Goal: Task Accomplishment & Management: Use online tool/utility

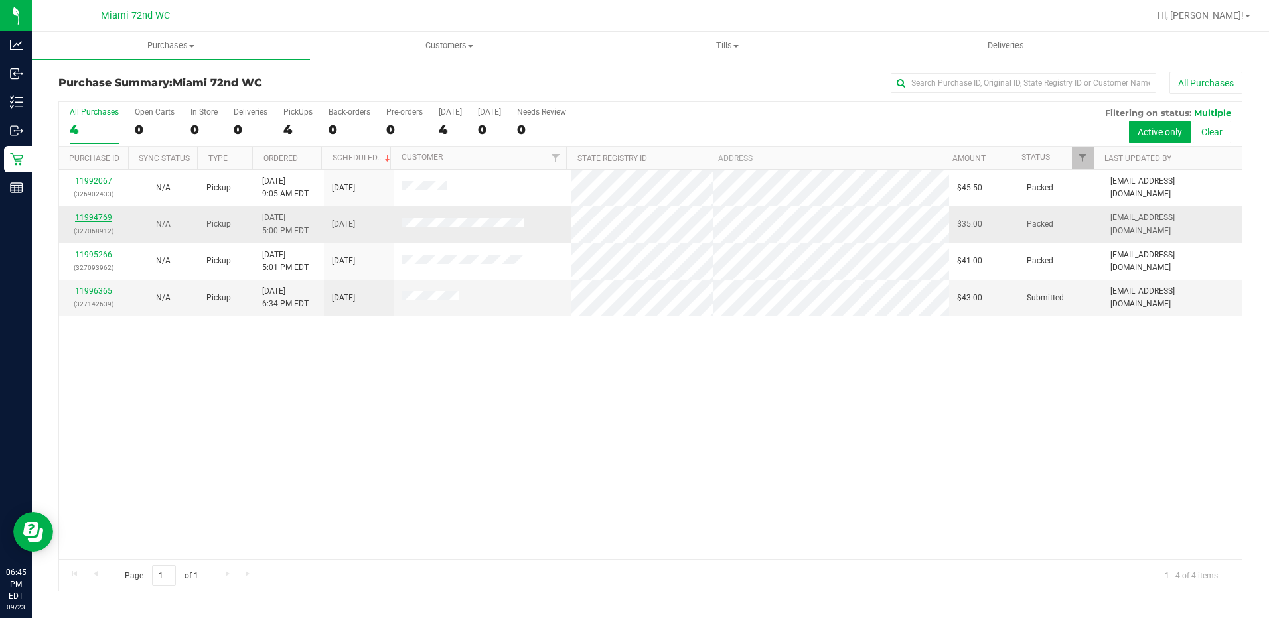
click at [103, 218] on link "11994769" at bounding box center [93, 217] width 37 height 9
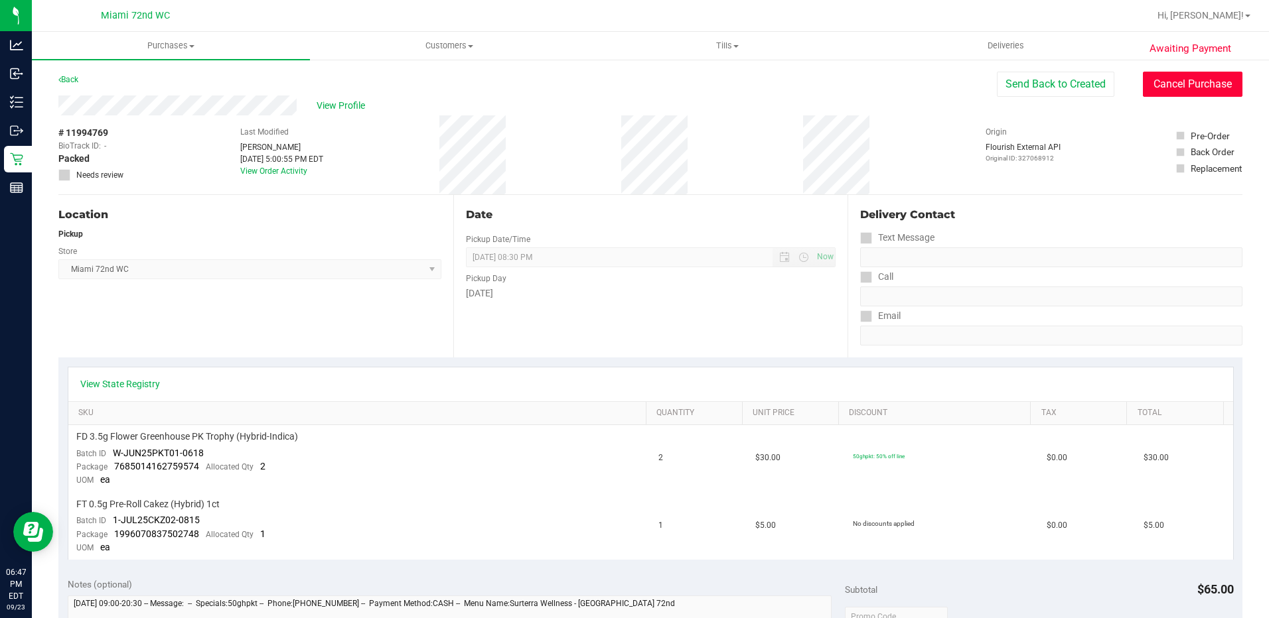
click at [1155, 92] on button "Cancel Purchase" at bounding box center [1193, 84] width 100 height 25
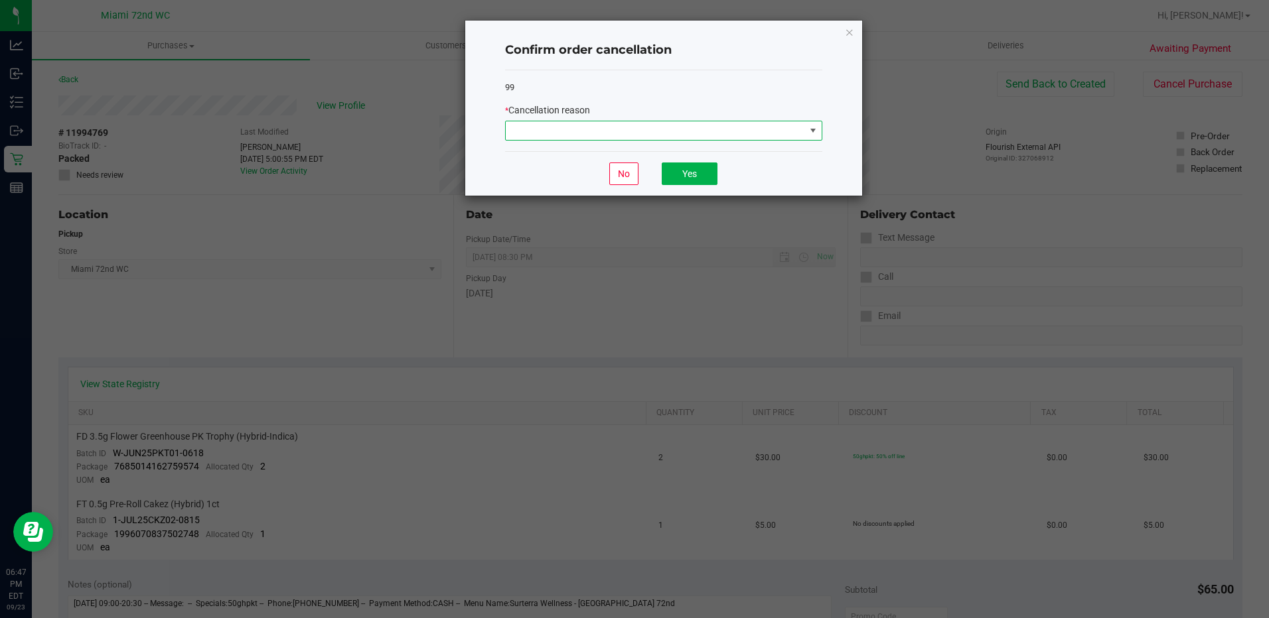
click at [742, 133] on span at bounding box center [655, 130] width 299 height 19
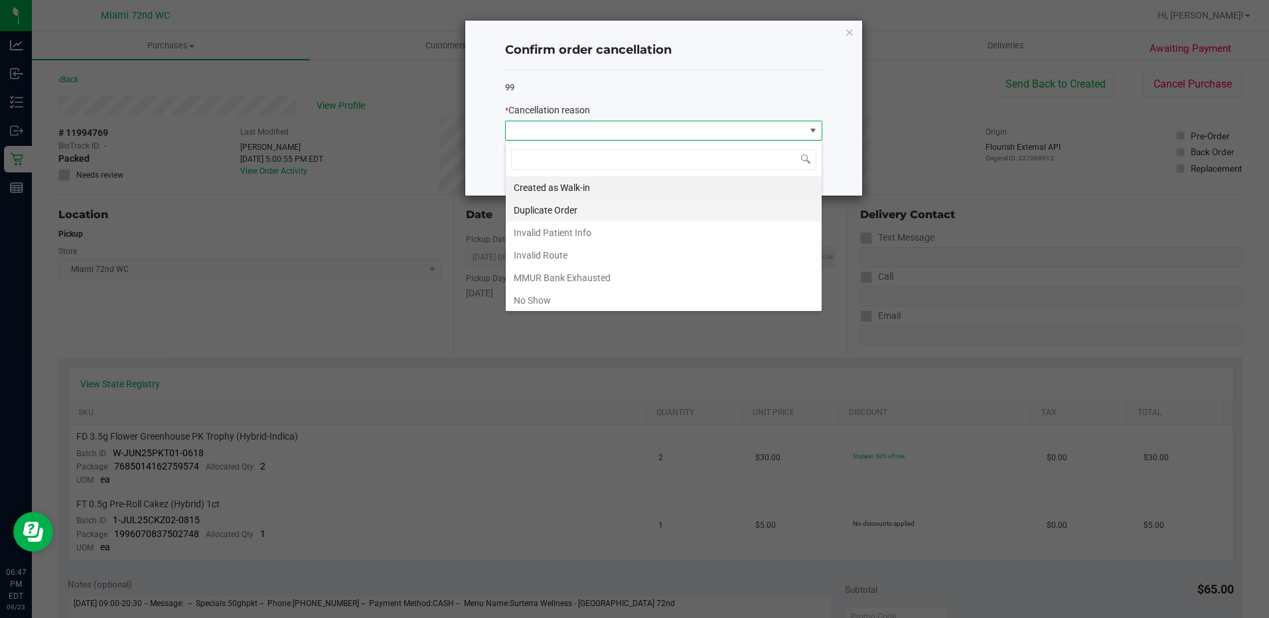
click at [561, 211] on li "Duplicate Order" at bounding box center [664, 210] width 316 height 23
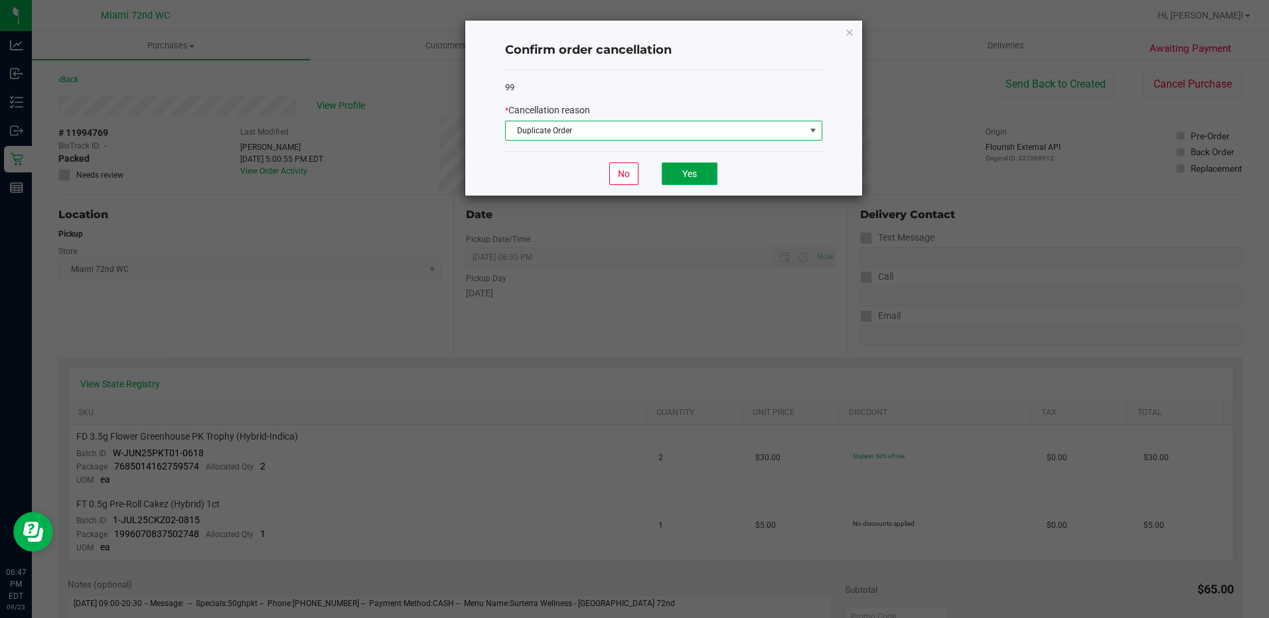
click at [688, 171] on button "Yes" at bounding box center [690, 174] width 56 height 23
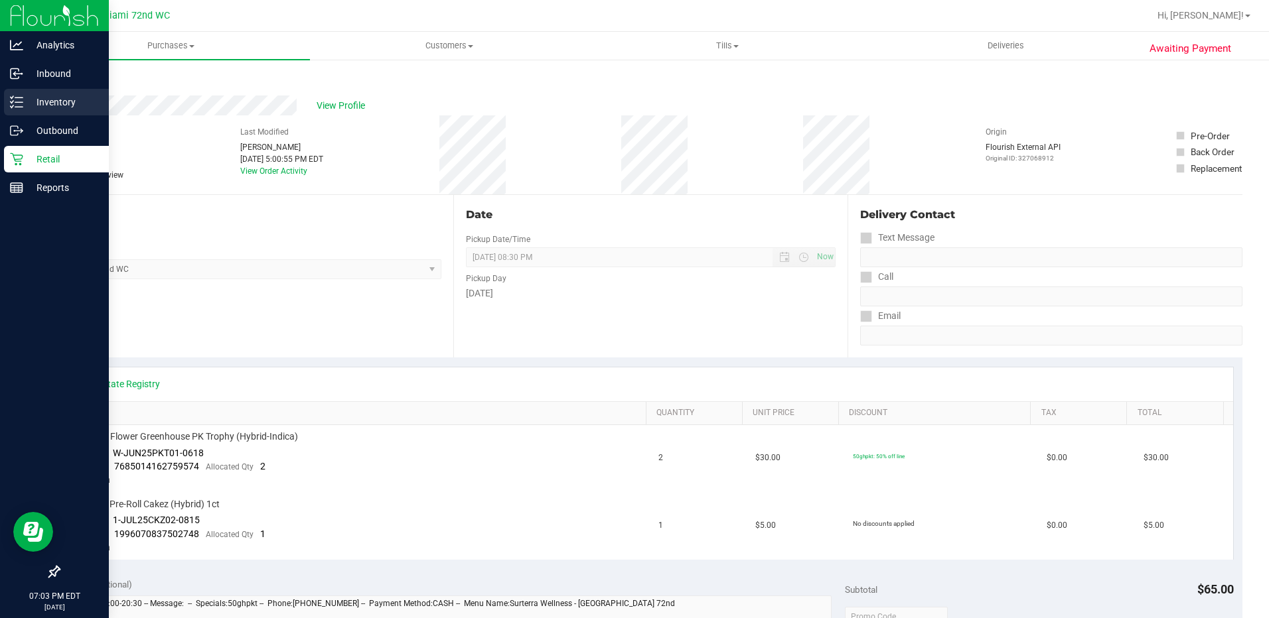
click at [32, 102] on p "Inventory" at bounding box center [63, 102] width 80 height 16
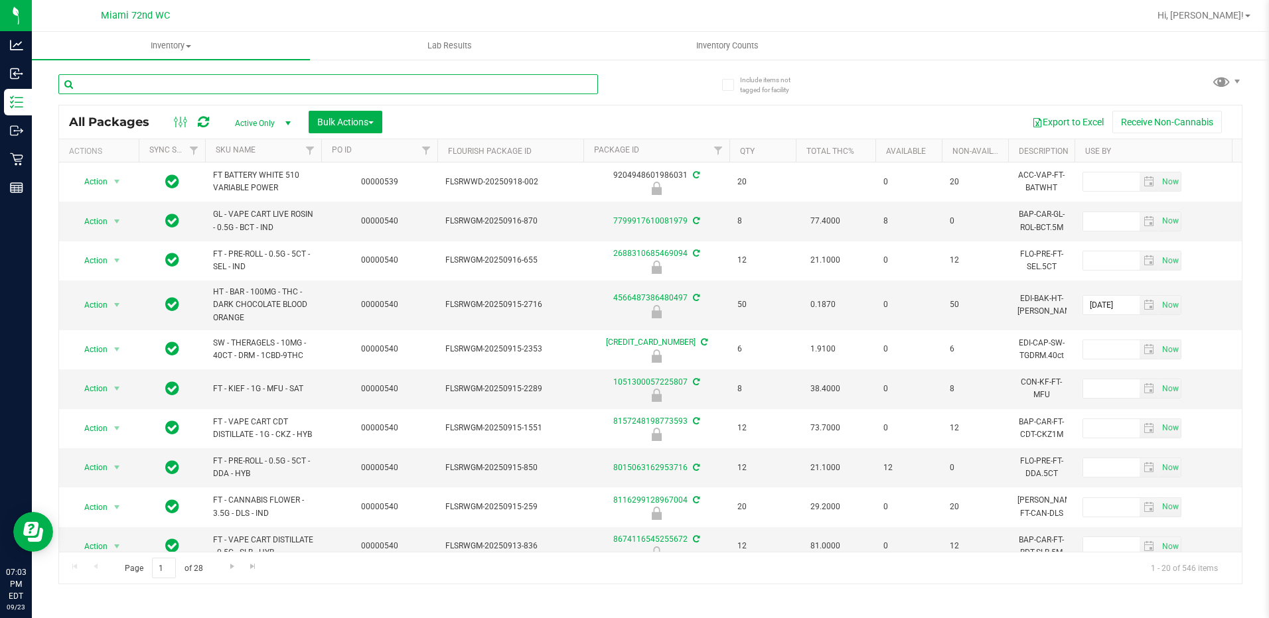
click at [231, 83] on input "text" at bounding box center [327, 84] width 539 height 20
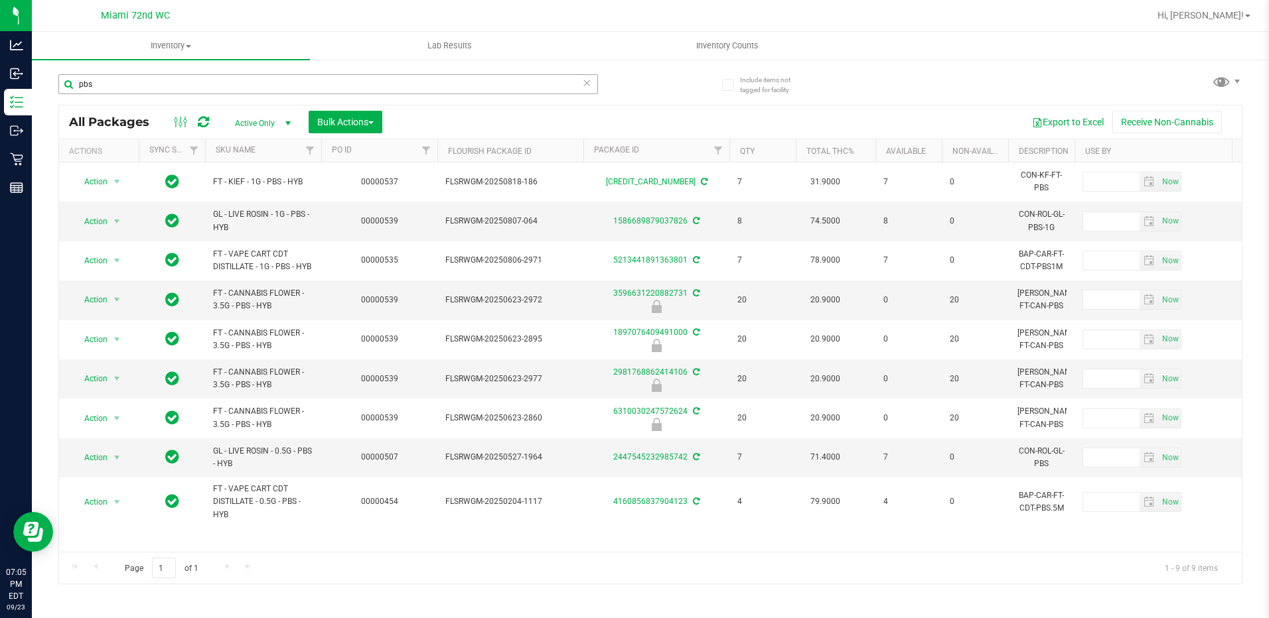
click at [169, 72] on div "pbs" at bounding box center [354, 83] width 592 height 42
click at [157, 84] on input "pbs" at bounding box center [327, 84] width 539 height 20
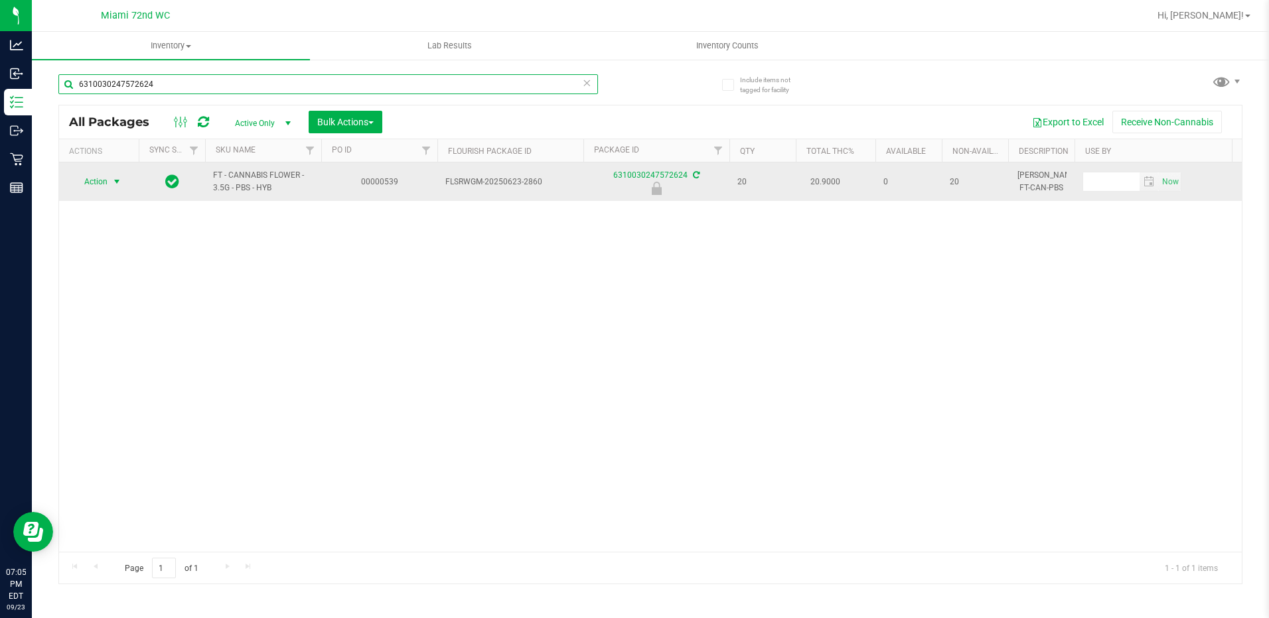
type input "6310030247572624"
click at [98, 173] on span "Action" at bounding box center [90, 182] width 36 height 19
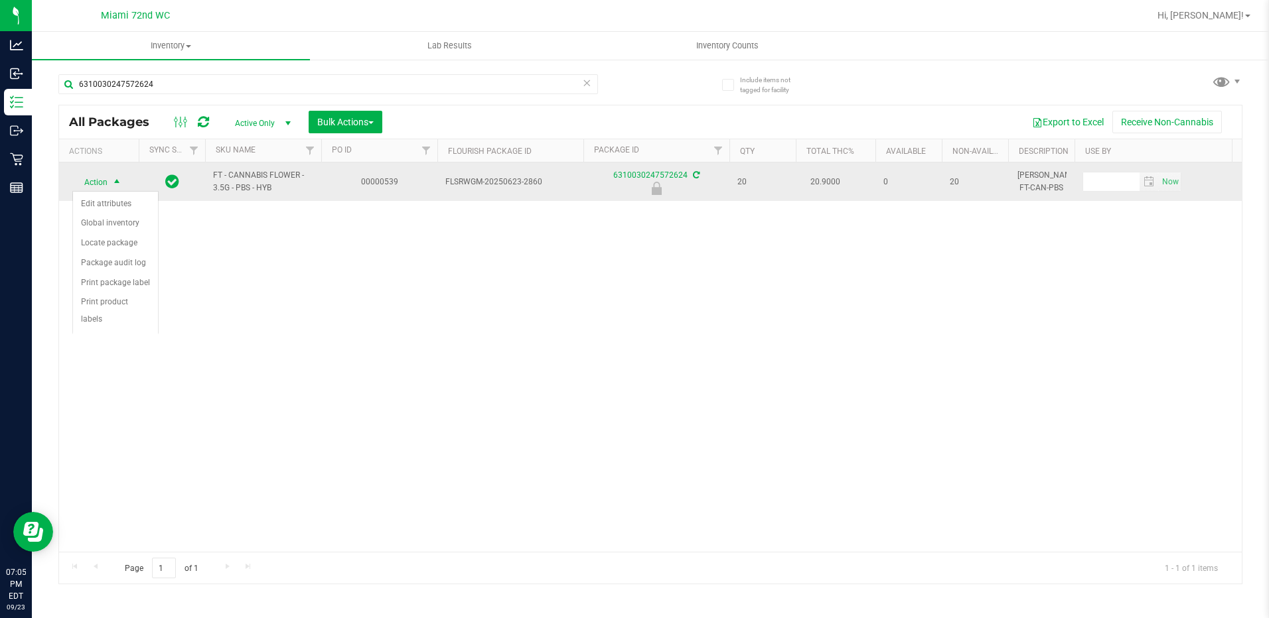
click at [107, 184] on span "Action" at bounding box center [90, 182] width 36 height 19
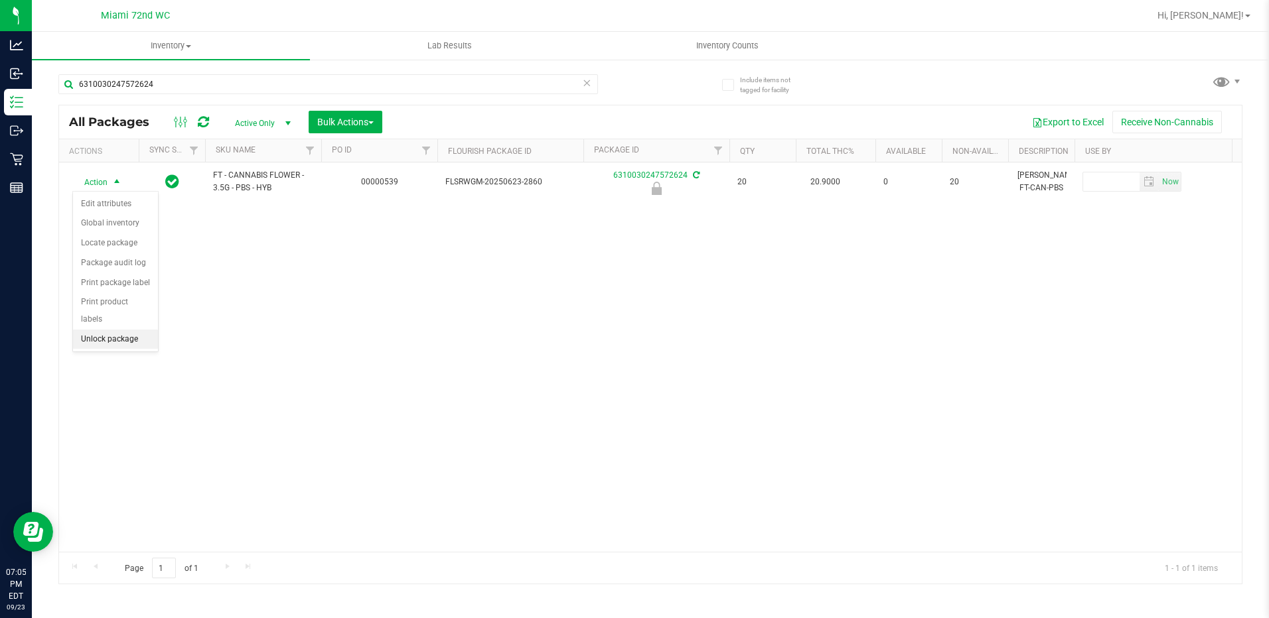
click at [120, 330] on li "Unlock package" at bounding box center [115, 340] width 85 height 20
